Goal: Information Seeking & Learning: Learn about a topic

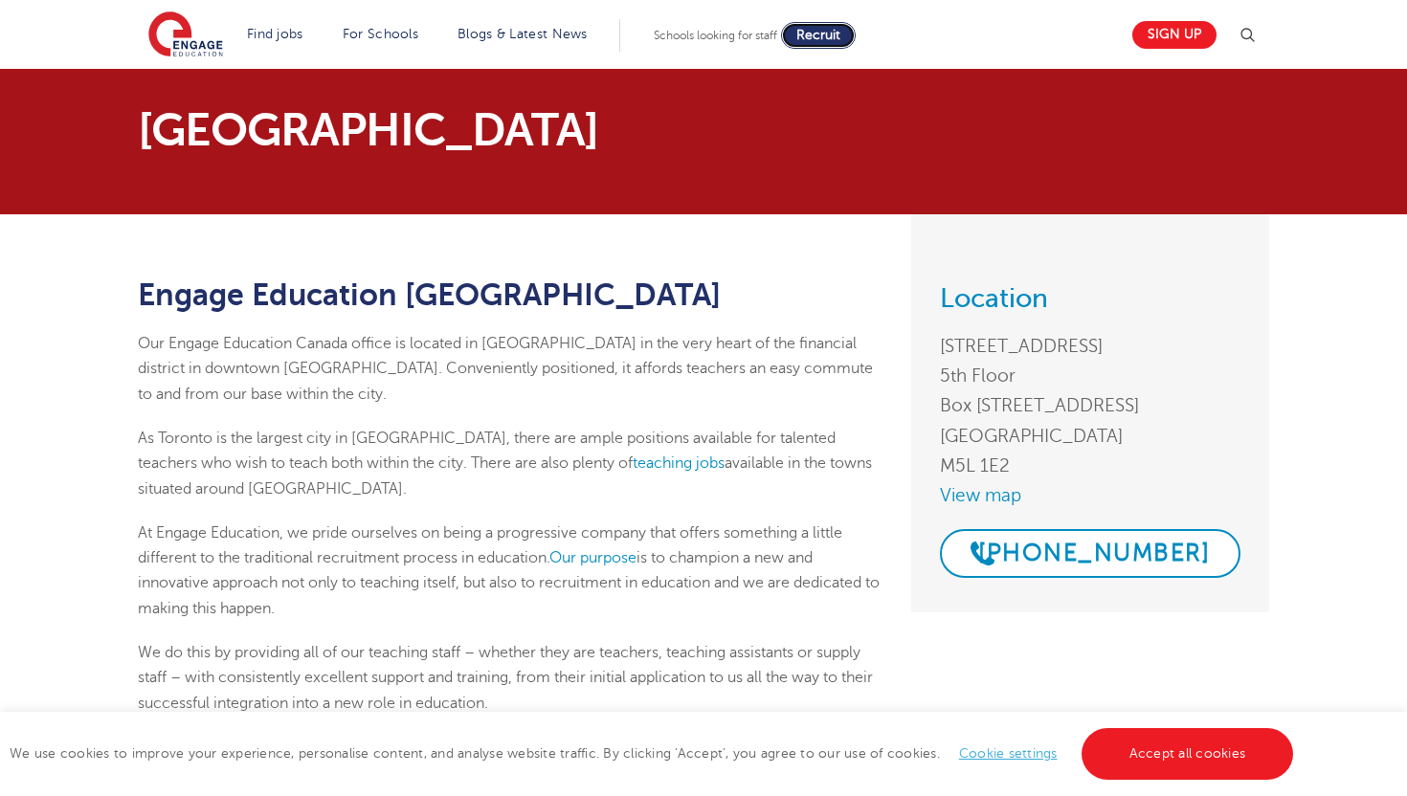
click at [822, 39] on span "Recruit" at bounding box center [818, 35] width 44 height 14
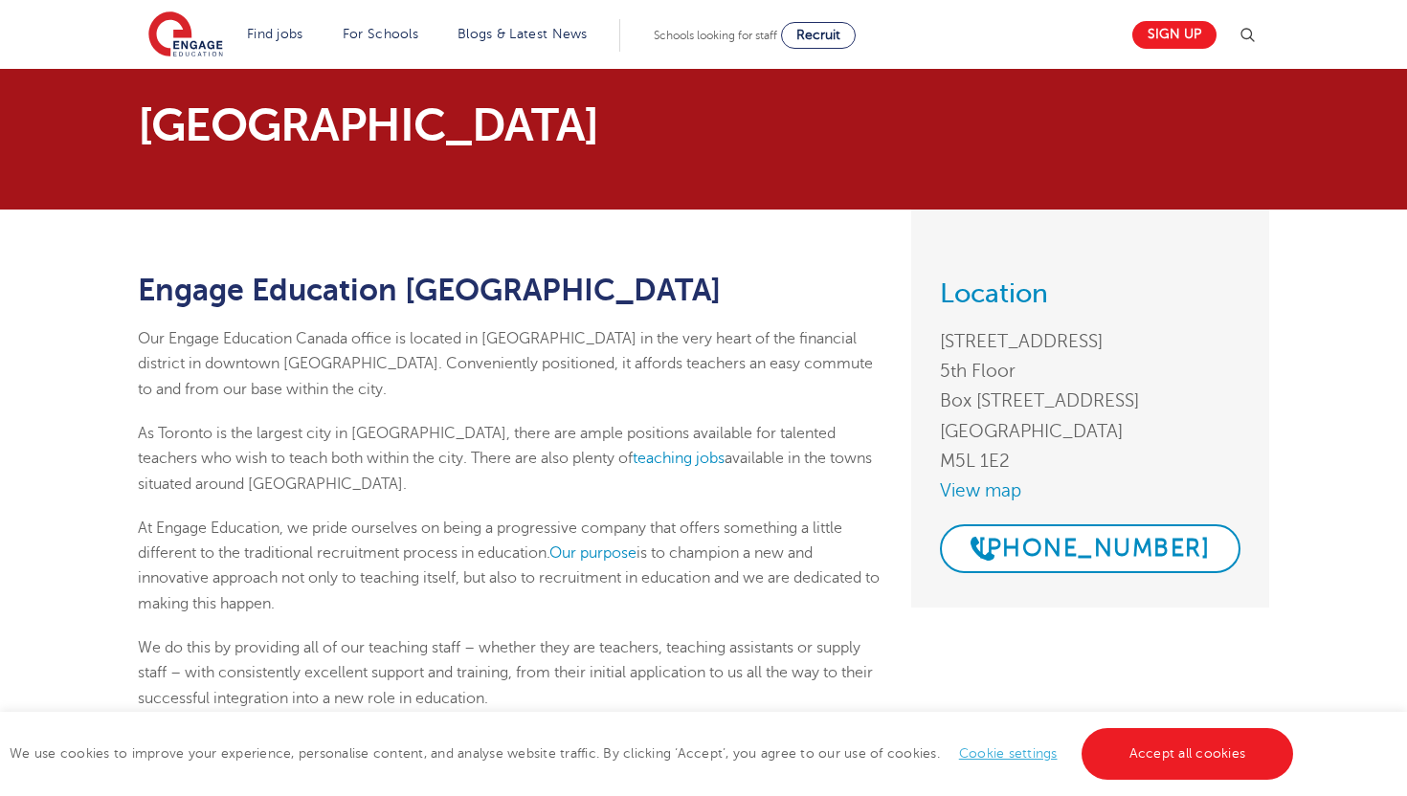
scroll to position [7, 0]
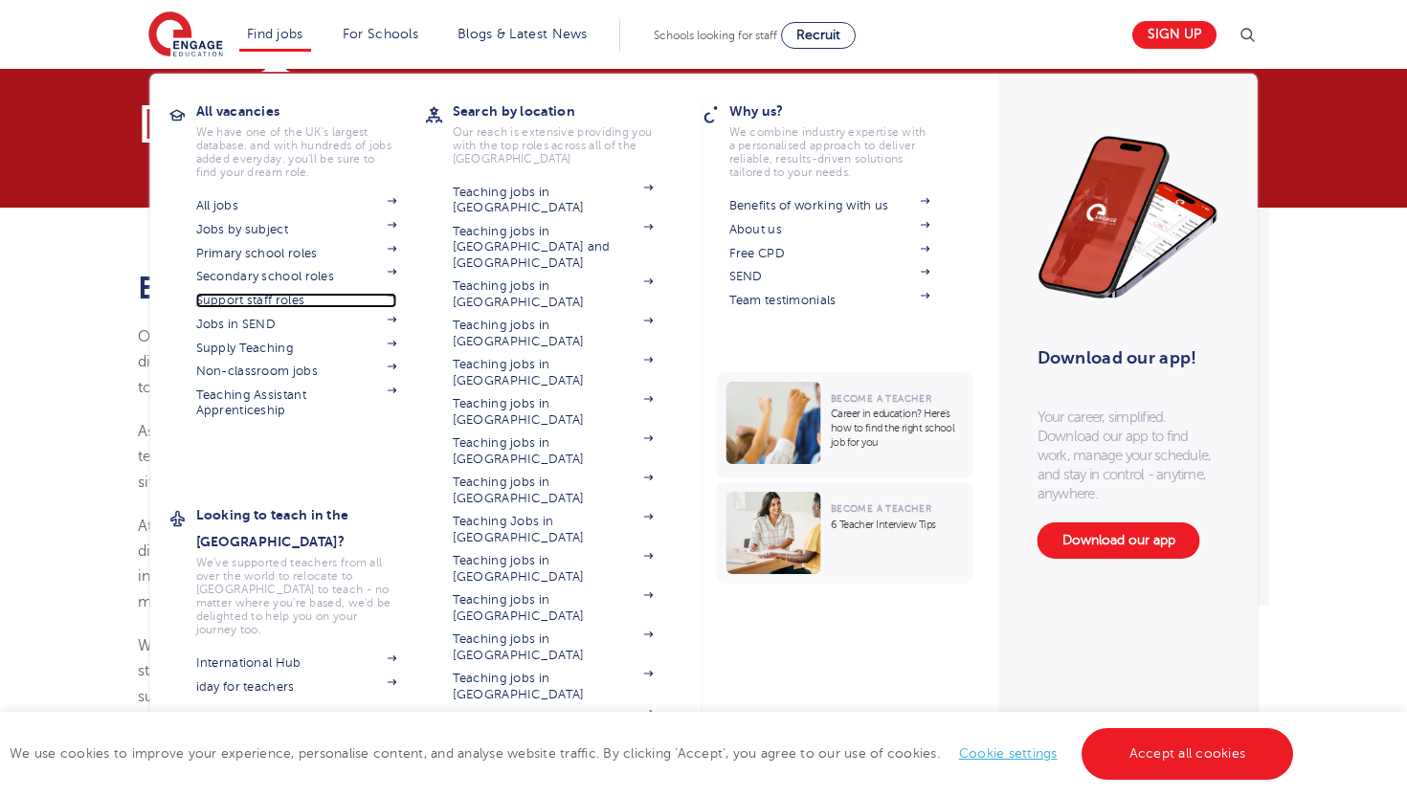
click at [392, 301] on span at bounding box center [382, 300] width 29 height 15
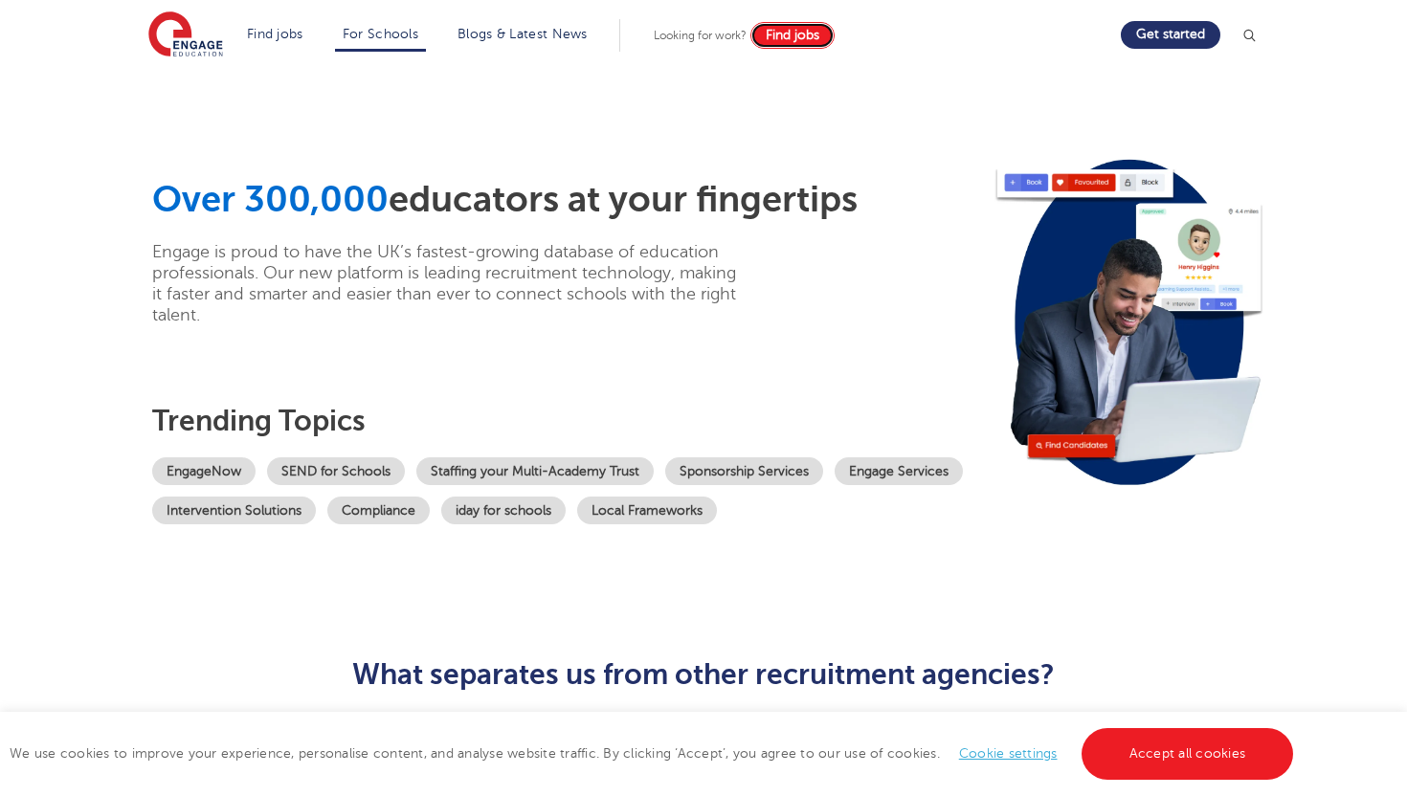
click at [790, 41] on span "Find jobs" at bounding box center [793, 35] width 54 height 14
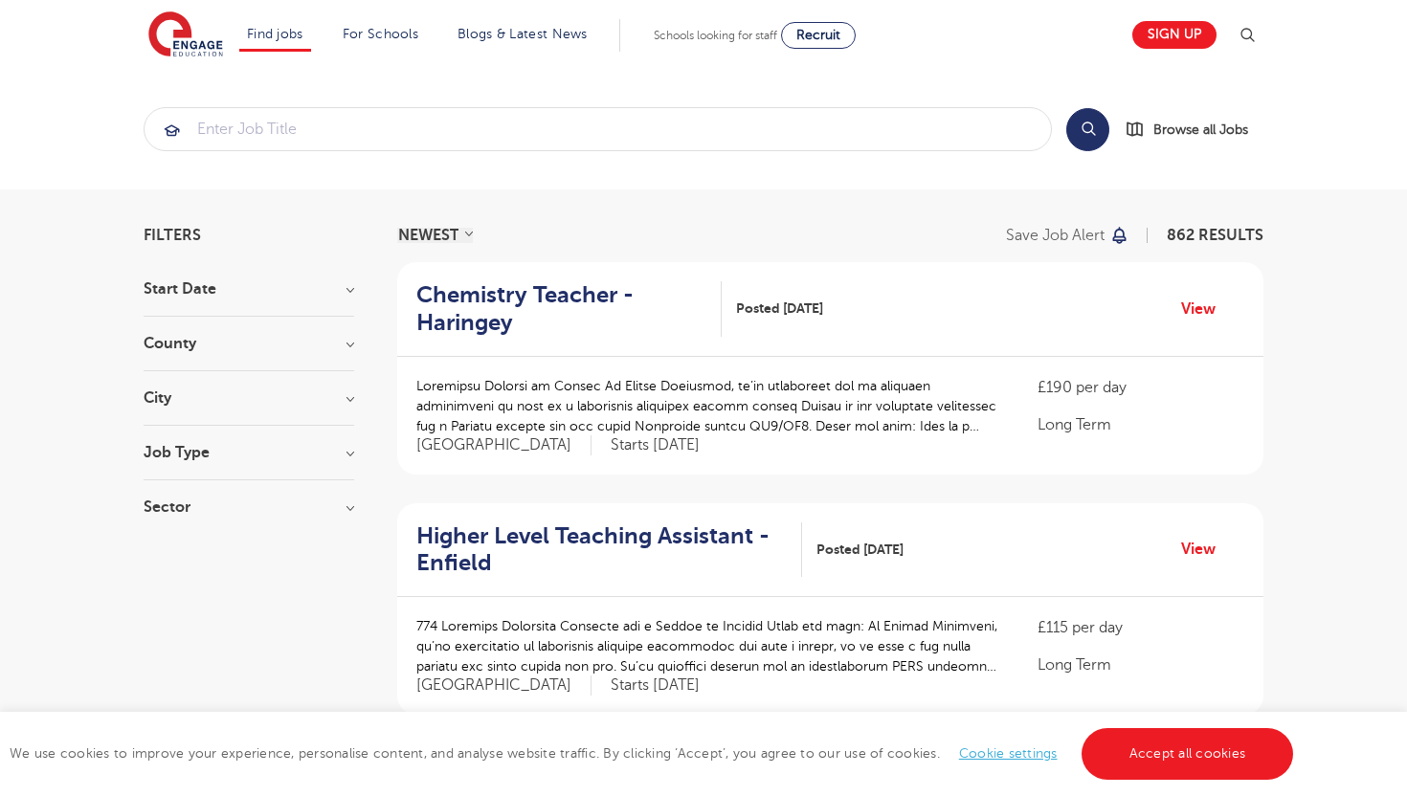
click at [348, 349] on h3 "County" at bounding box center [249, 343] width 211 height 15
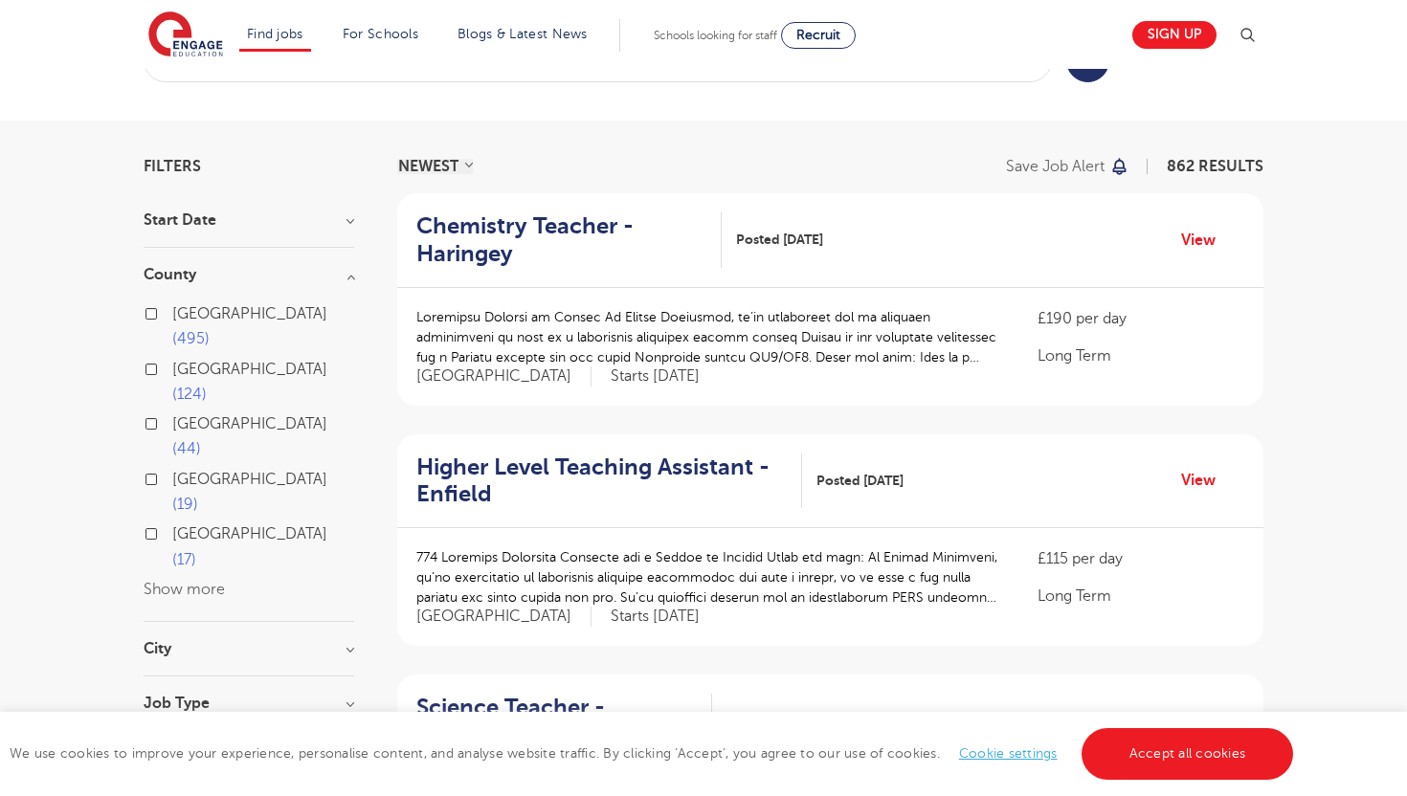
scroll to position [70, 0]
click at [269, 640] on h3 "City" at bounding box center [249, 647] width 211 height 15
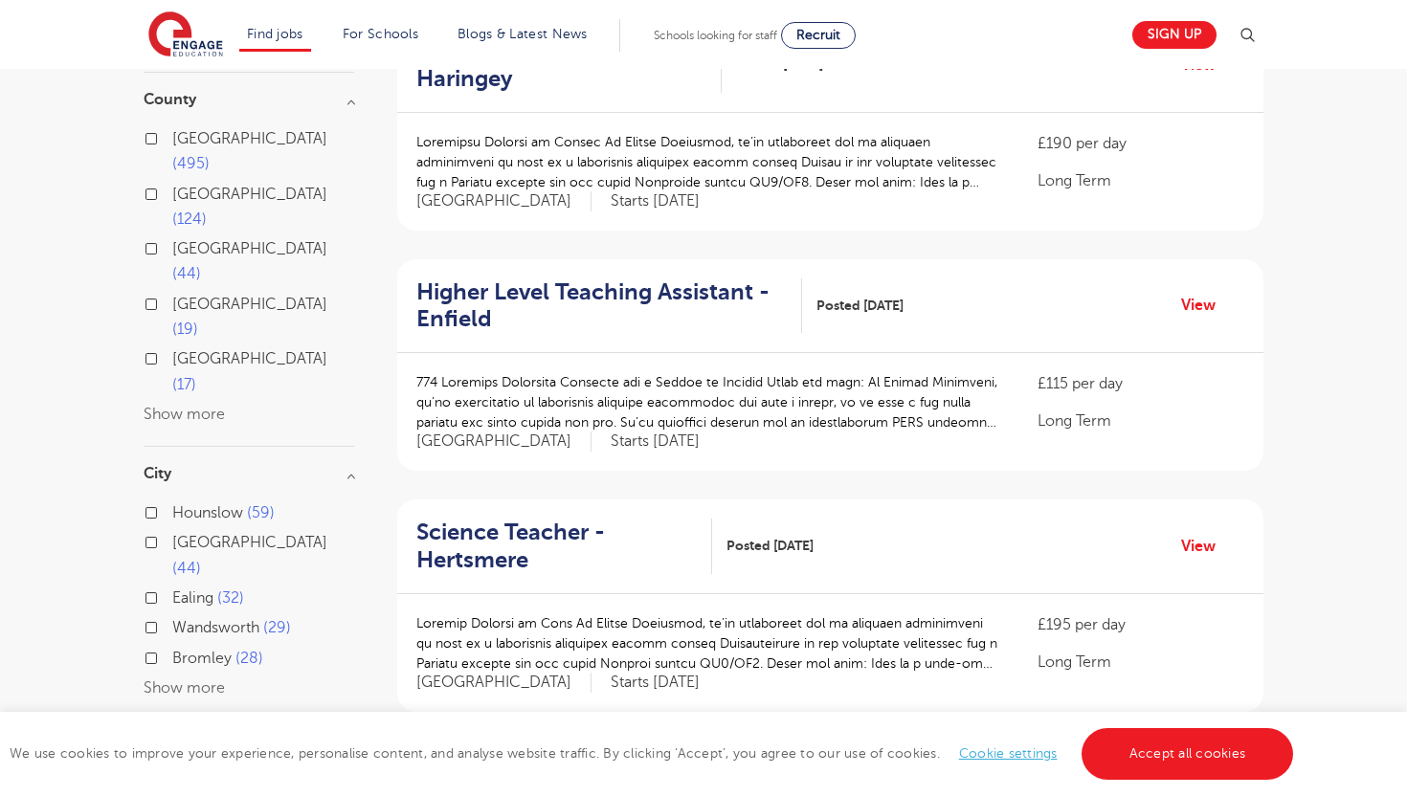
scroll to position [278, 0]
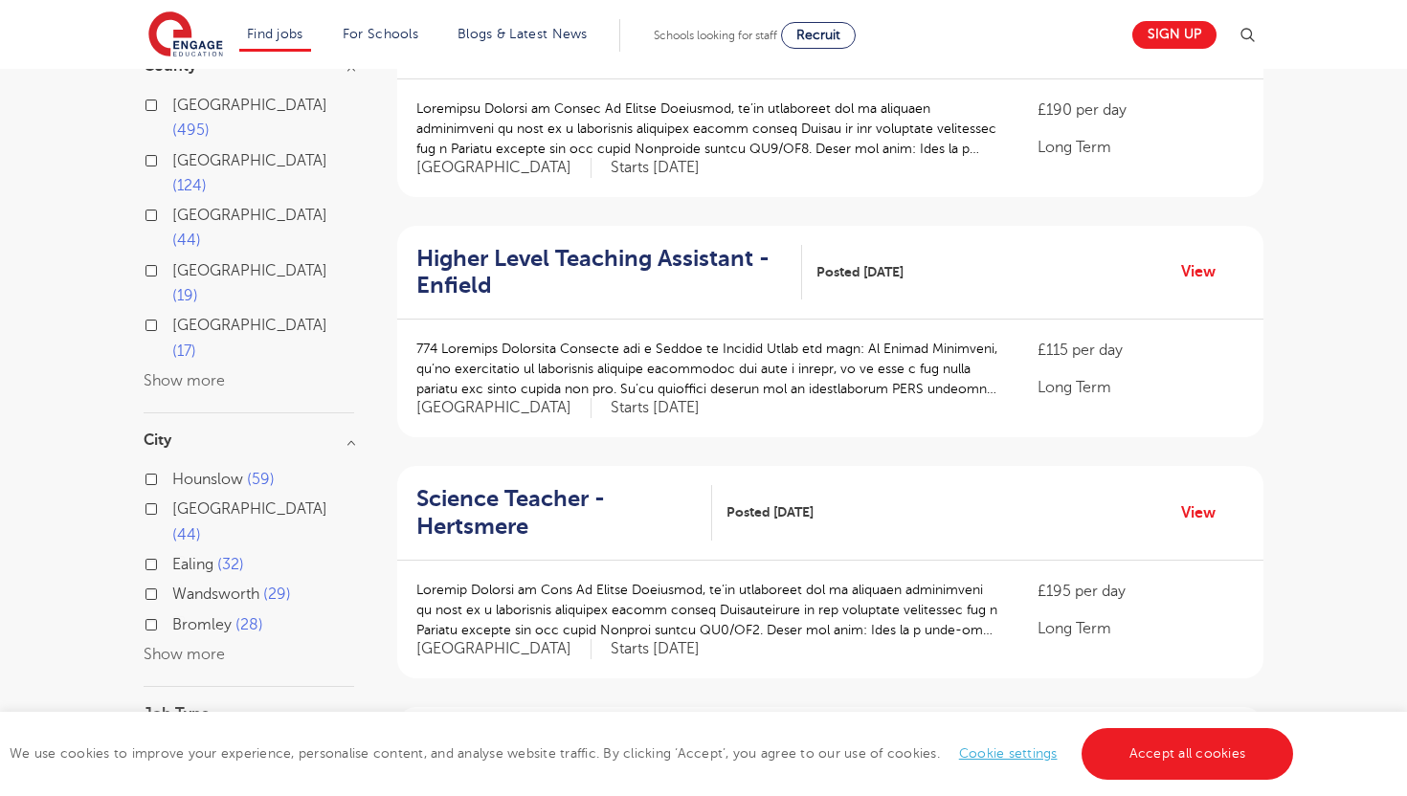
click at [212, 646] on button "Show more" at bounding box center [184, 654] width 81 height 17
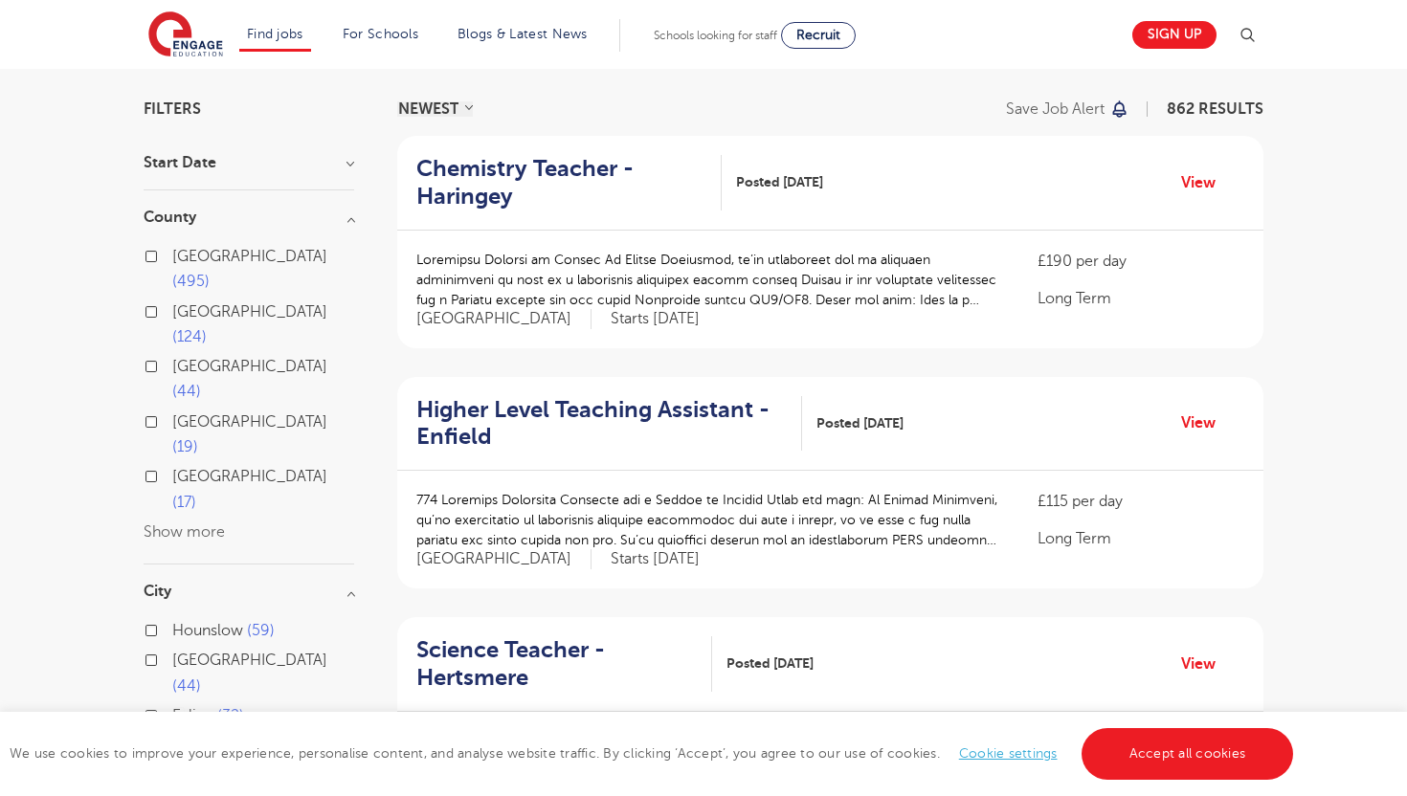
scroll to position [0, 0]
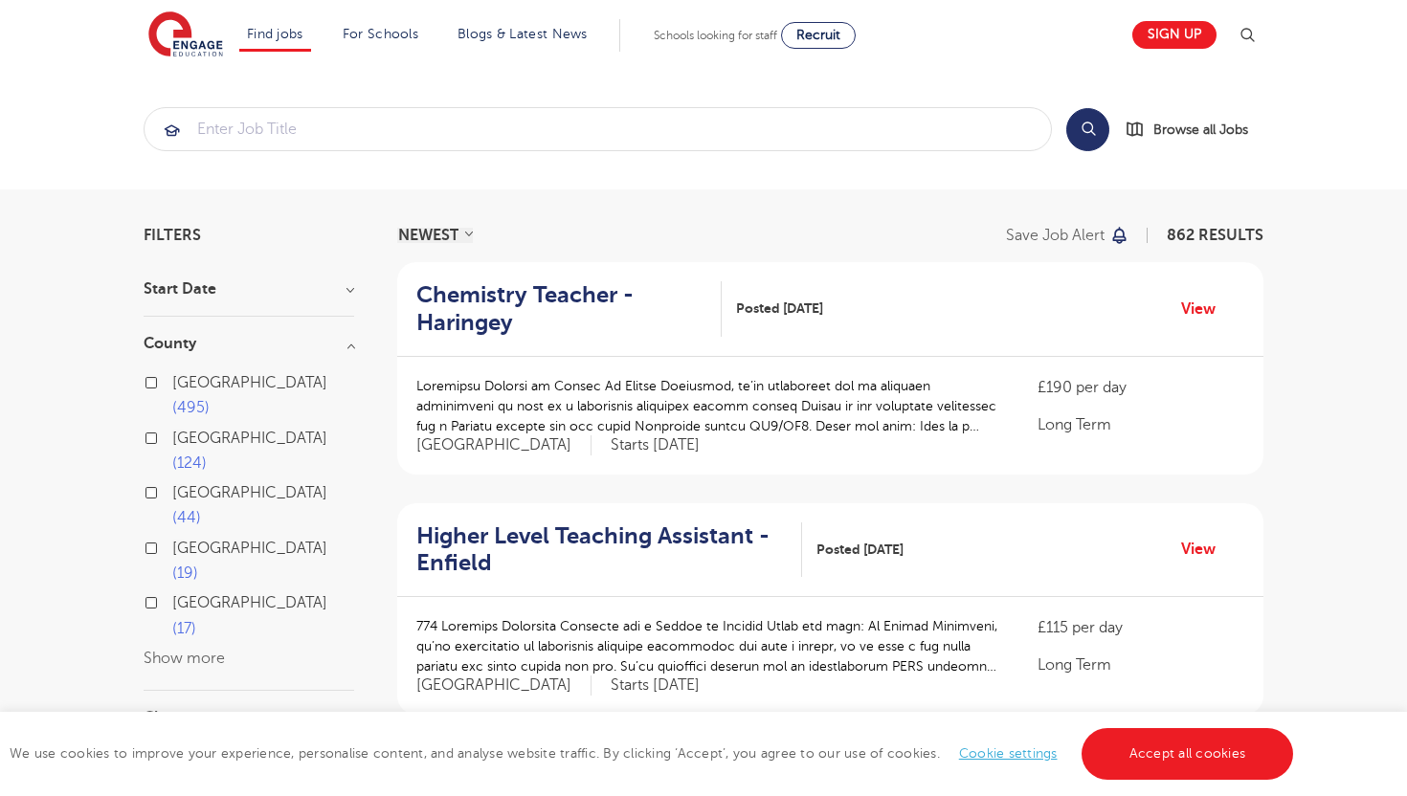
click at [211, 650] on button "Show more" at bounding box center [184, 658] width 81 height 17
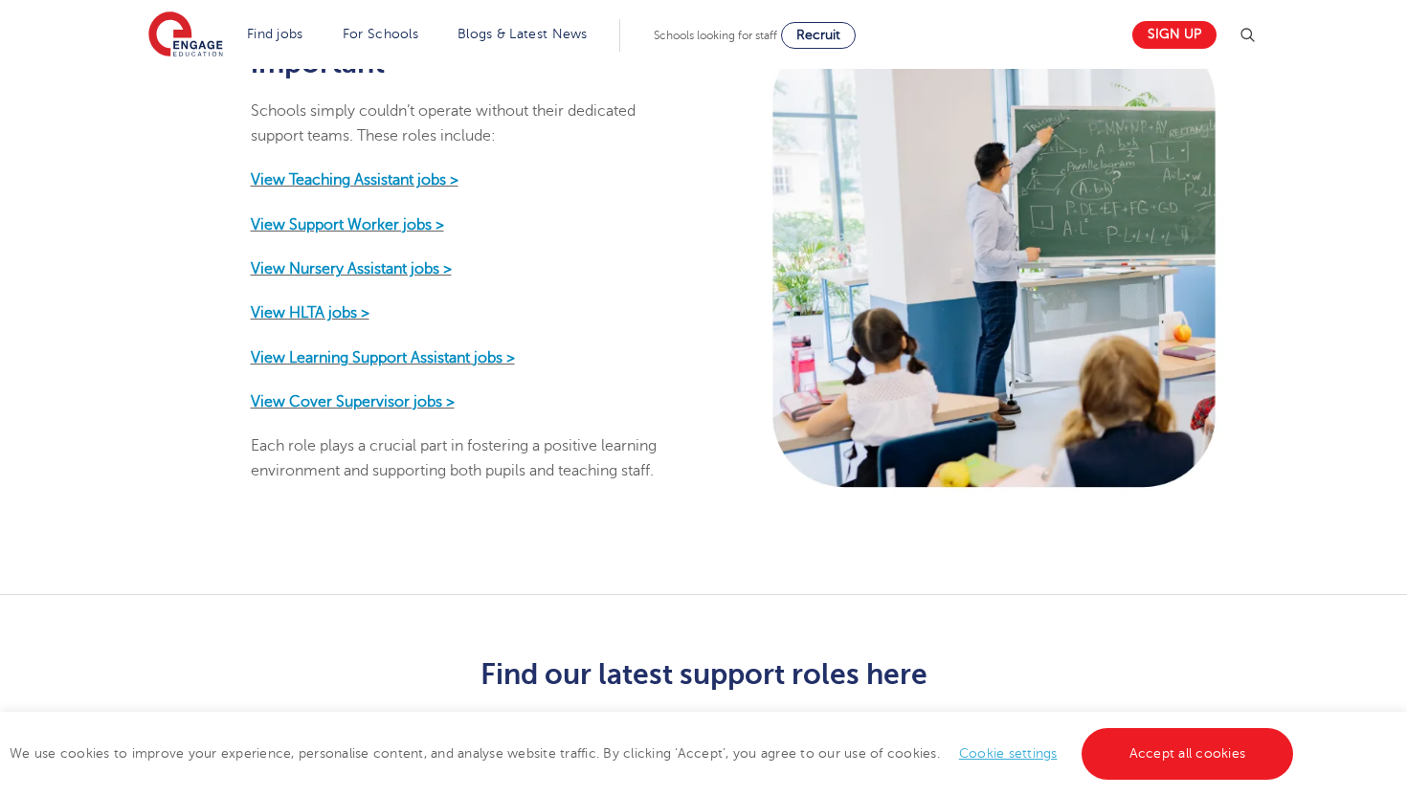
scroll to position [1038, 0]
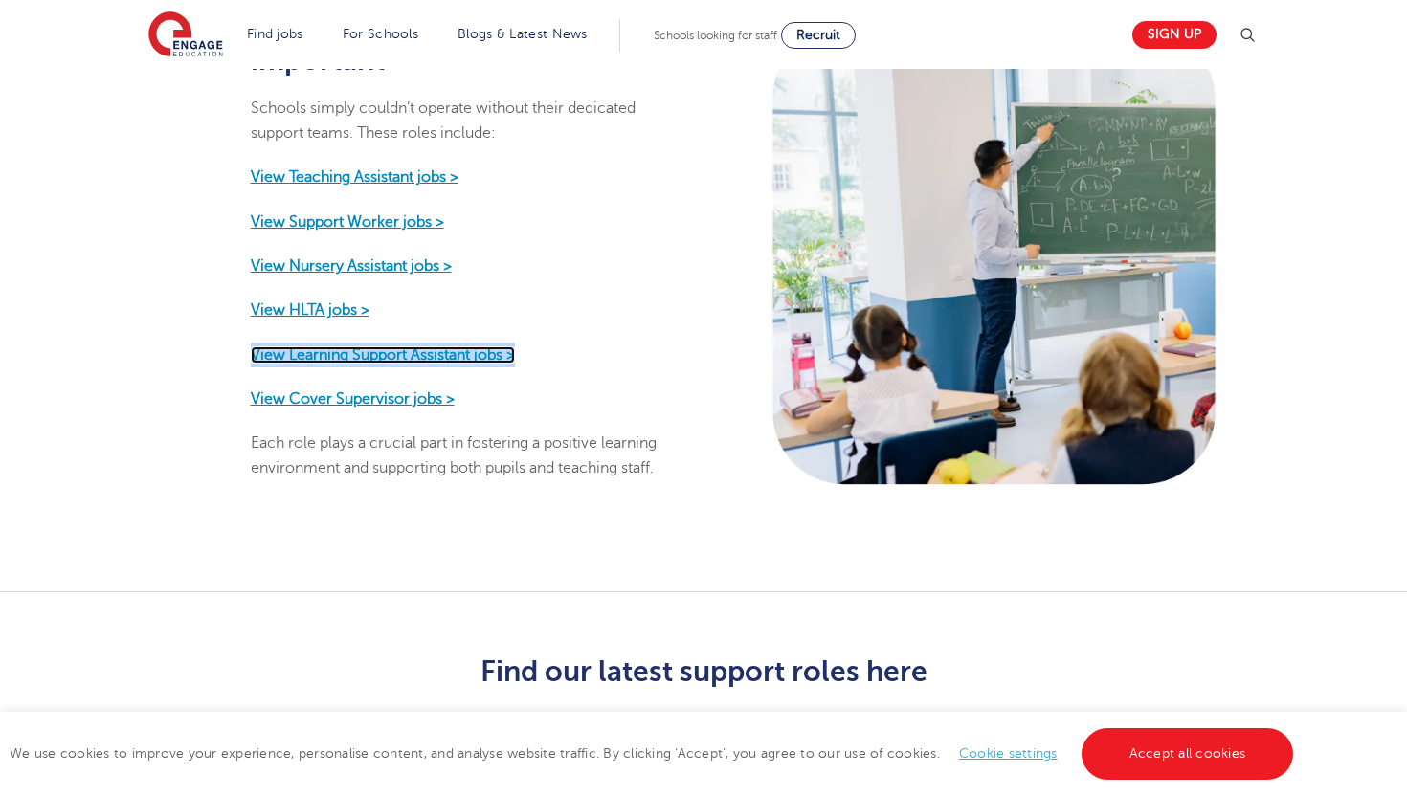
click at [363, 346] on strong "View Learning Support Assistant jobs >" at bounding box center [383, 354] width 264 height 17
